Goal: Task Accomplishment & Management: Complete application form

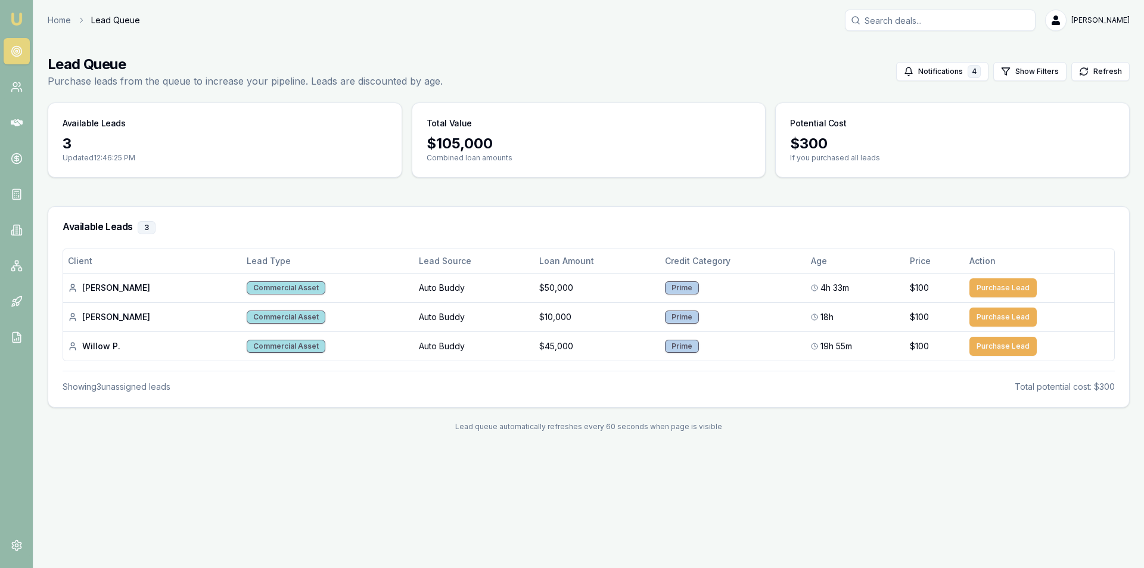
click at [29, 61] on link at bounding box center [17, 51] width 26 height 26
click at [13, 57] on icon at bounding box center [17, 51] width 12 height 12
click at [26, 92] on link at bounding box center [17, 87] width 26 height 26
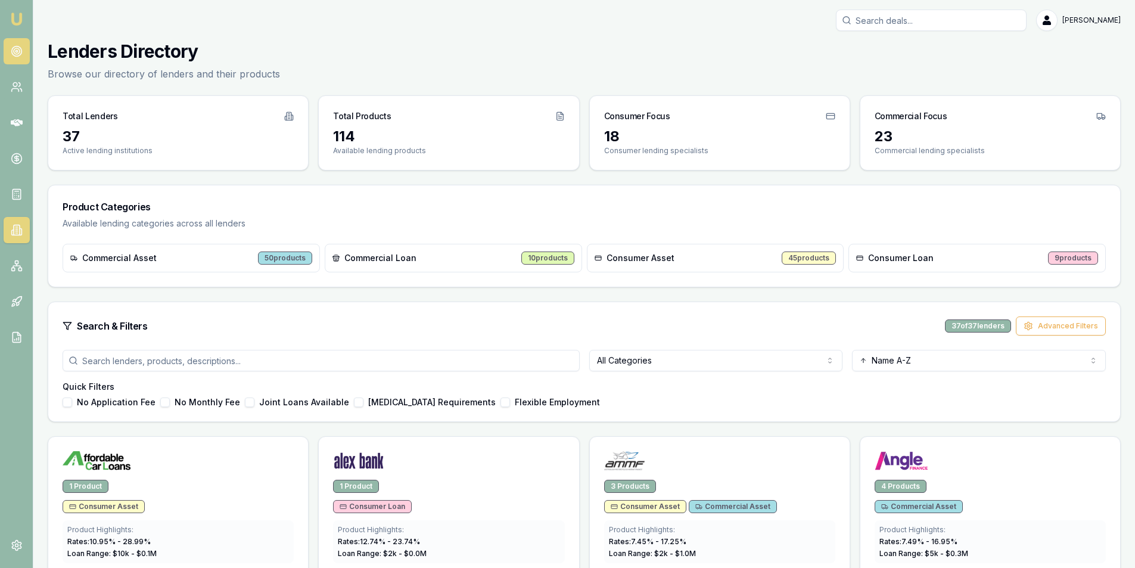
click at [20, 54] on icon at bounding box center [17, 51] width 12 height 12
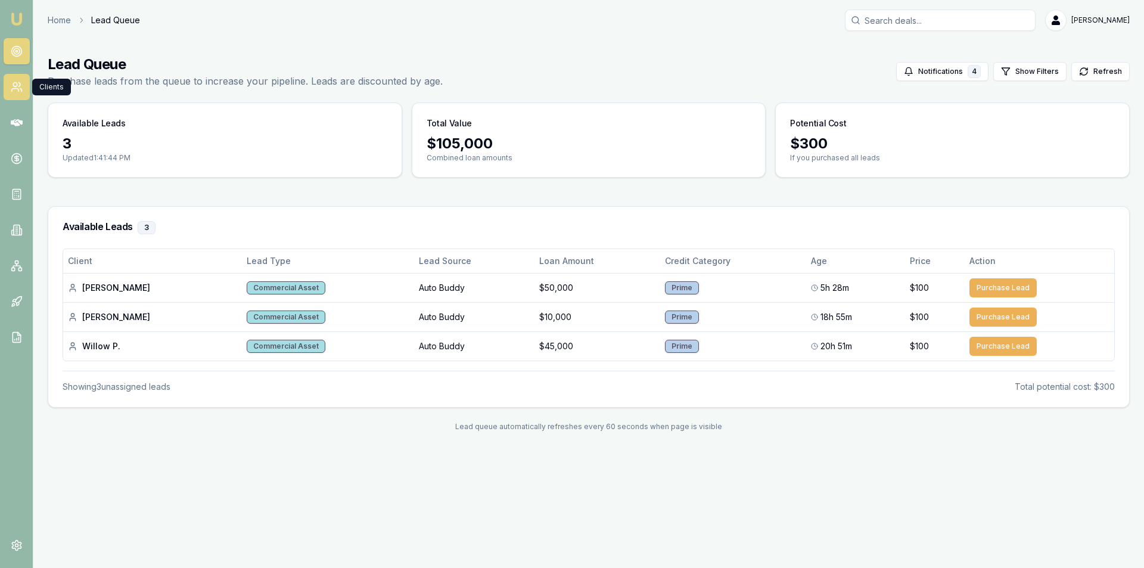
click at [13, 86] on icon at bounding box center [17, 87] width 12 height 12
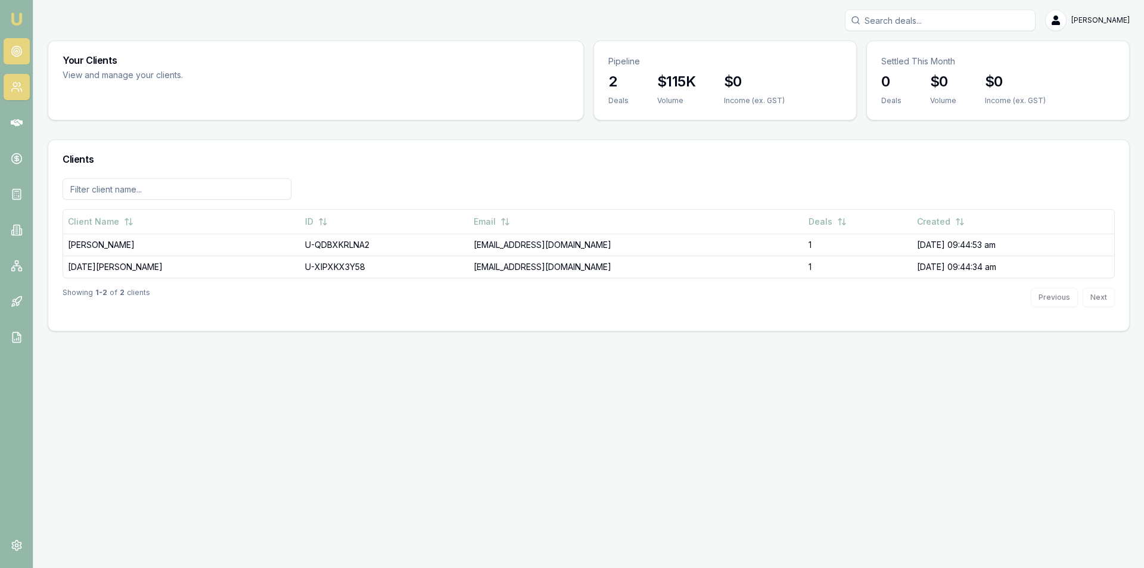
click at [16, 60] on link at bounding box center [17, 51] width 26 height 26
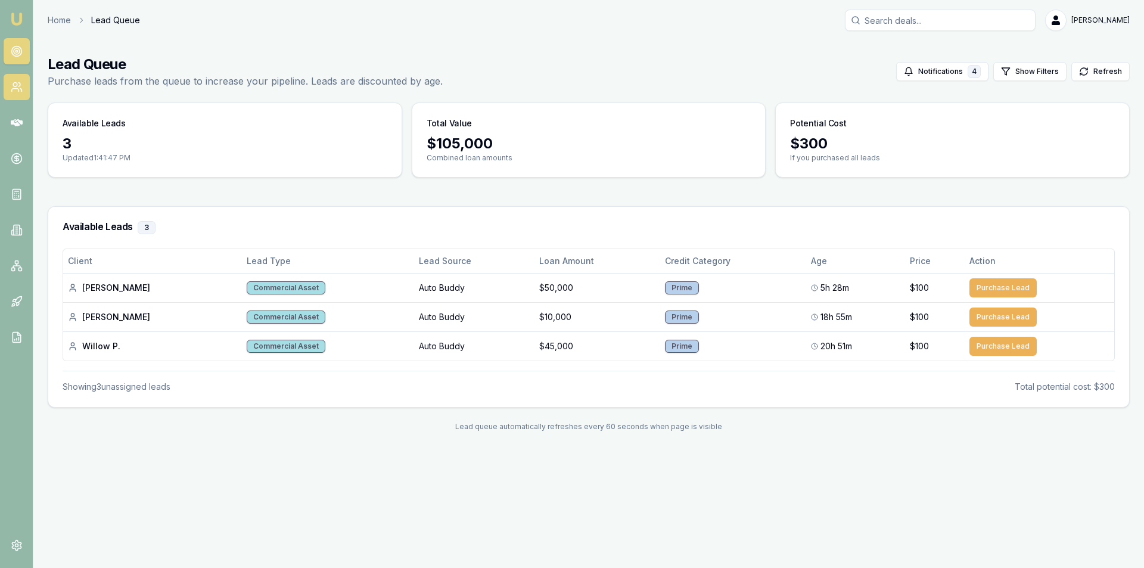
click at [15, 95] on link at bounding box center [17, 87] width 26 height 26
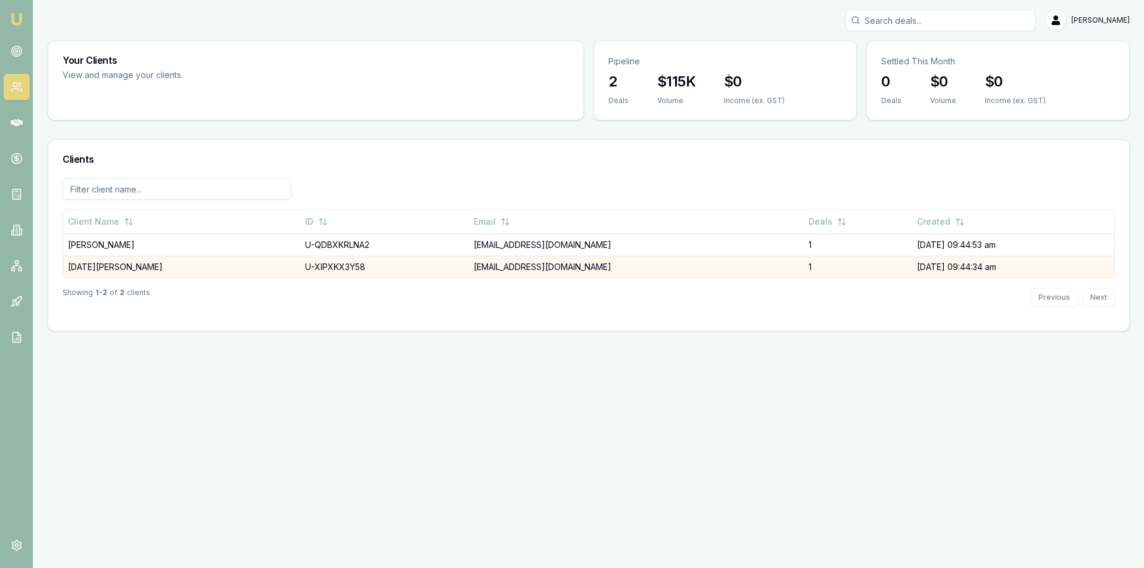
click at [912, 271] on td "13/10/25, 09:44:34 am" at bounding box center [1013, 267] width 202 height 22
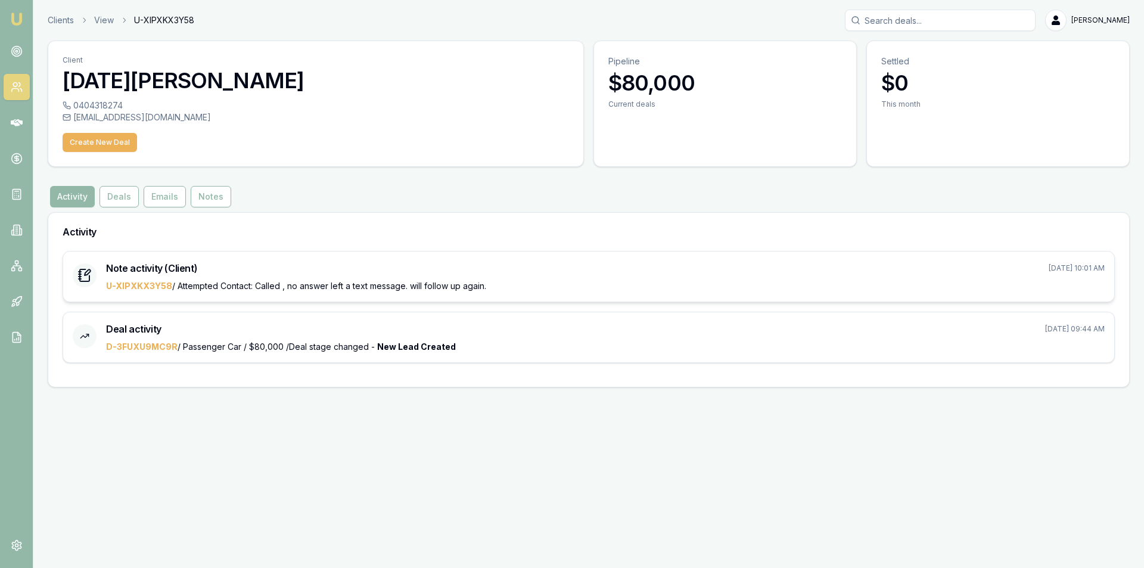
click at [347, 282] on span "U-XIPXKX3Y58 / Attempted Contact: Called , no answer left a text message. will …" at bounding box center [296, 286] width 380 height 10
click at [1079, 282] on div "U-XIPXKX3Y58 / Attempted Contact: Called , no answer left a text message. will …" at bounding box center [605, 286] width 999 height 12
click at [86, 259] on div "Note activity (Client) Oct 13, 2025, 10:01 AM U-XIPXKX3Y58 / Attempted Contact:…" at bounding box center [588, 276] width 1051 height 50
click at [119, 200] on button "Deals" at bounding box center [119, 196] width 39 height 21
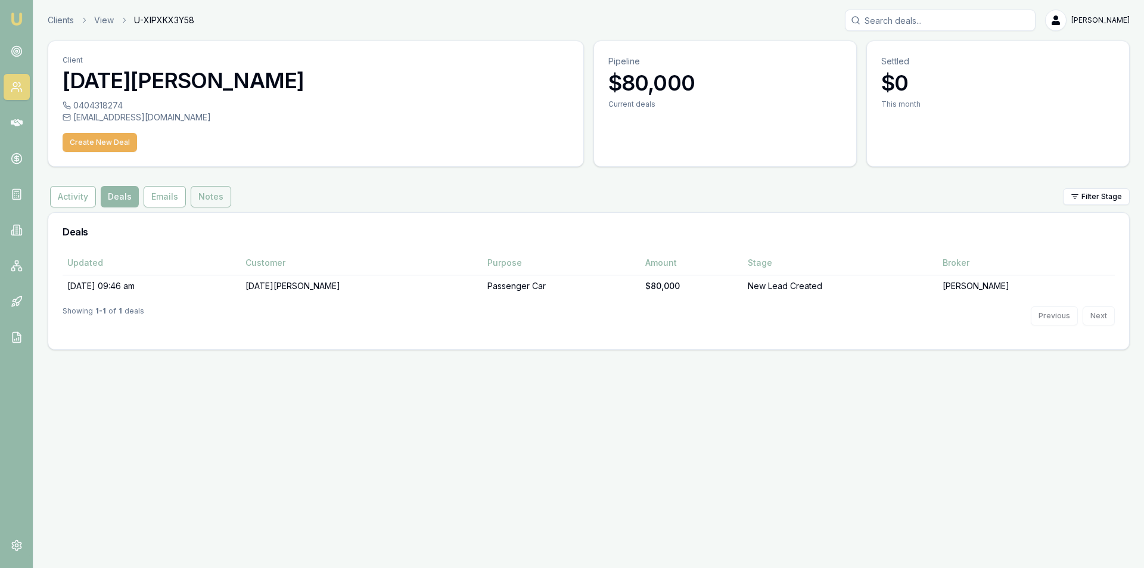
click at [216, 203] on button "Notes" at bounding box center [211, 196] width 41 height 21
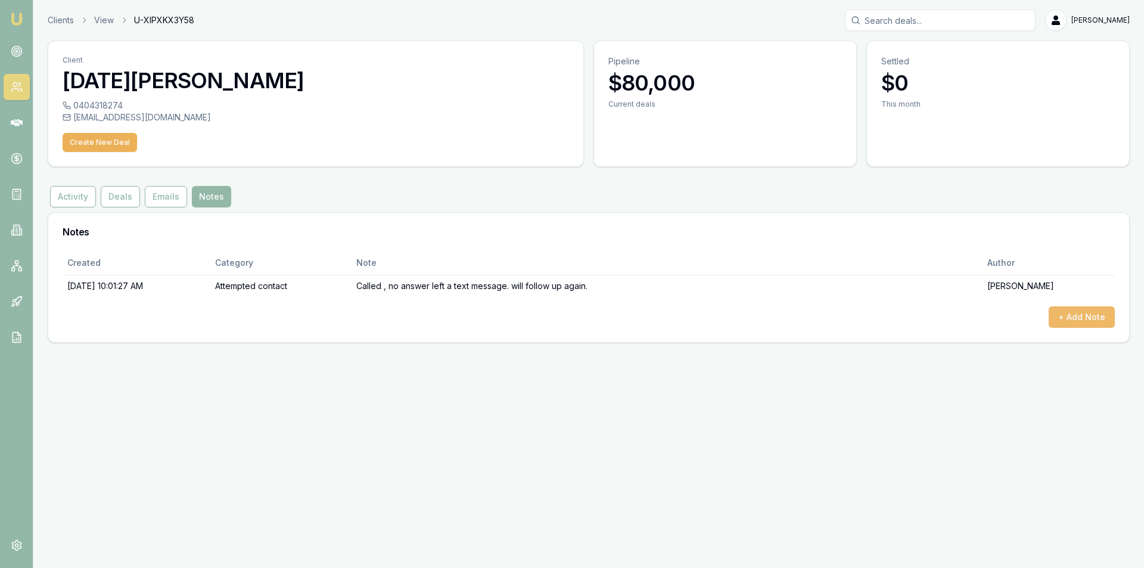
click at [1056, 322] on button "+ Add Note" at bounding box center [1082, 316] width 66 height 21
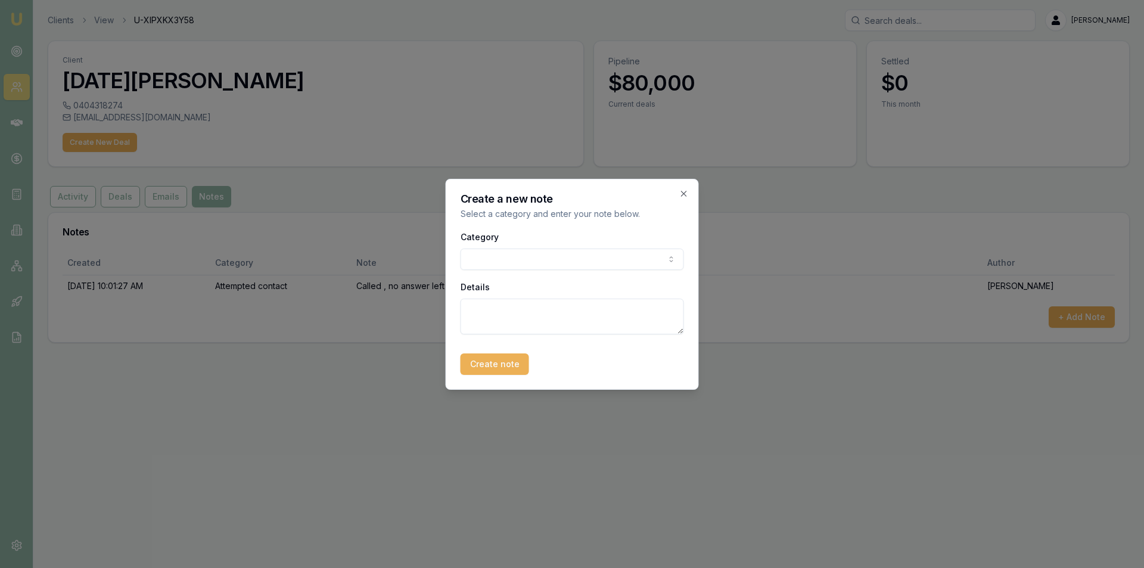
click at [549, 304] on textarea "Details" at bounding box center [572, 317] width 223 height 36
type textarea "@"
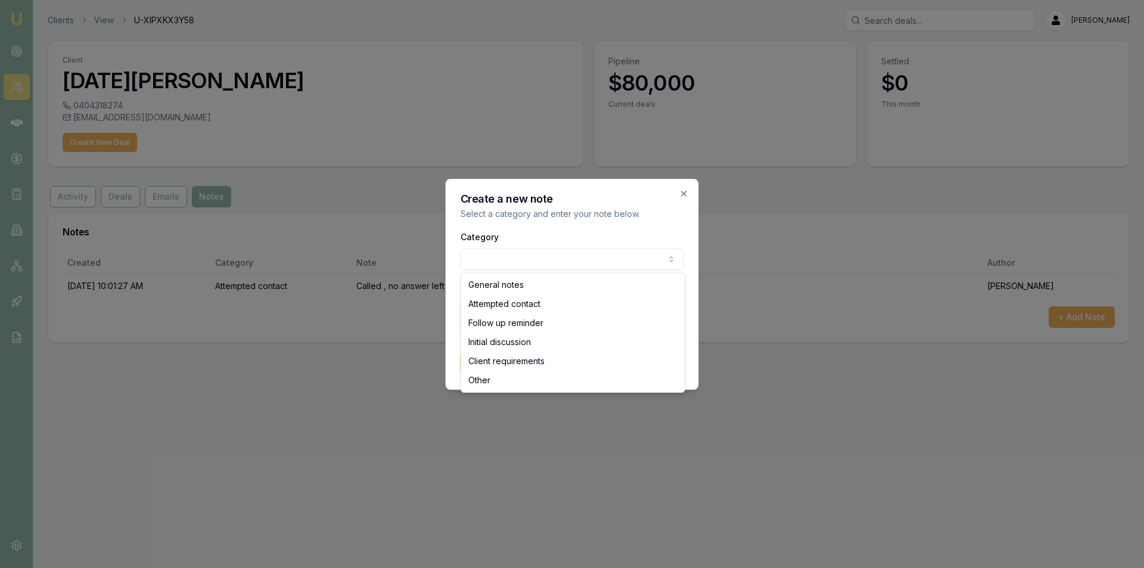
click at [575, 266] on body "Emu Broker Clients View U-XIPXKX3Y58 Alex Mastroianni Toggle Menu Client Noel B…" at bounding box center [572, 284] width 1144 height 568
select select "ATTEMPTED_CONTACT"
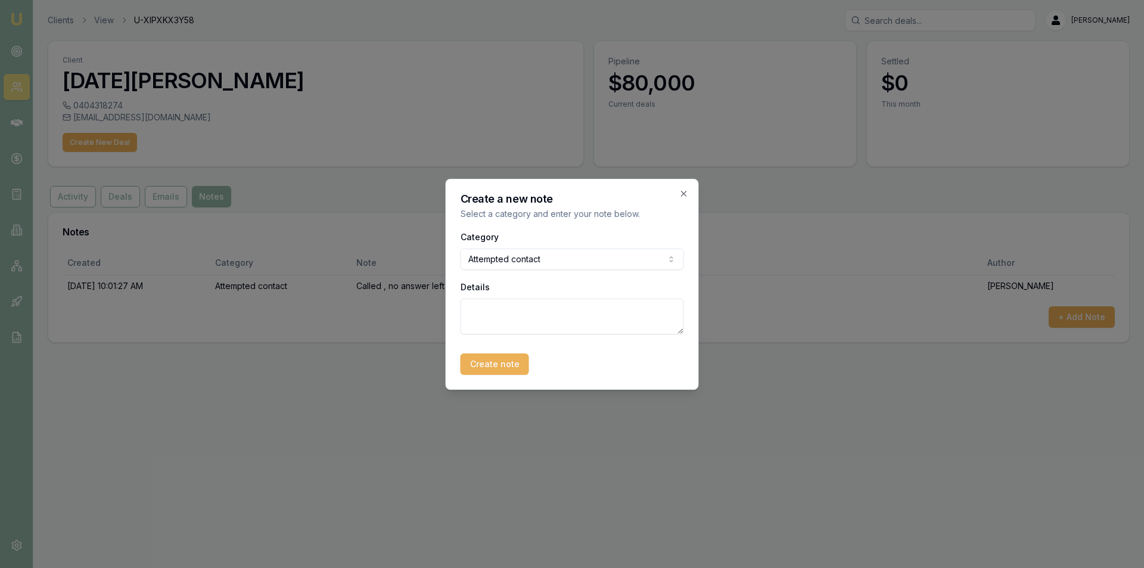
click at [523, 315] on textarea "Details" at bounding box center [572, 317] width 223 height 36
type textarea "Phone number does not call through , hangs up straight away"
click at [520, 365] on button "Create note" at bounding box center [495, 363] width 69 height 21
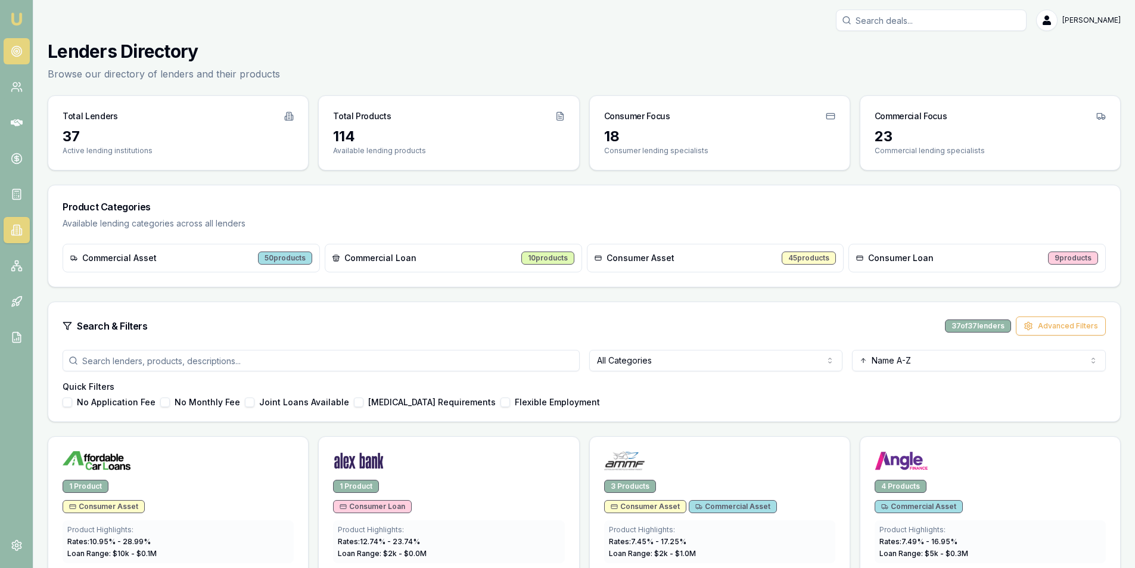
click at [22, 48] on icon at bounding box center [17, 51] width 12 height 12
